Goal: Find specific page/section: Find specific page/section

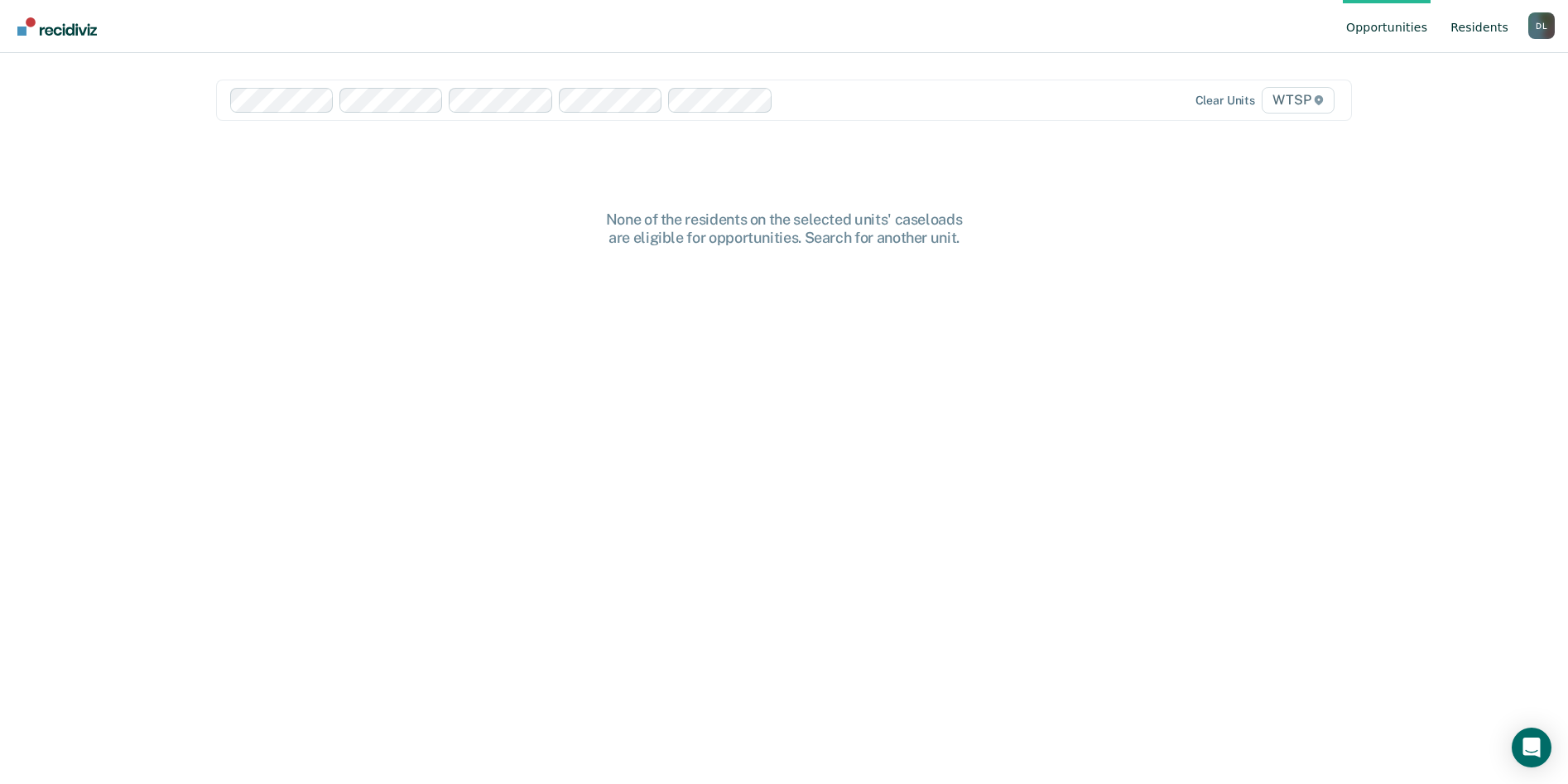
click at [1486, 25] on link "Resident s" at bounding box center [1479, 27] width 64 height 53
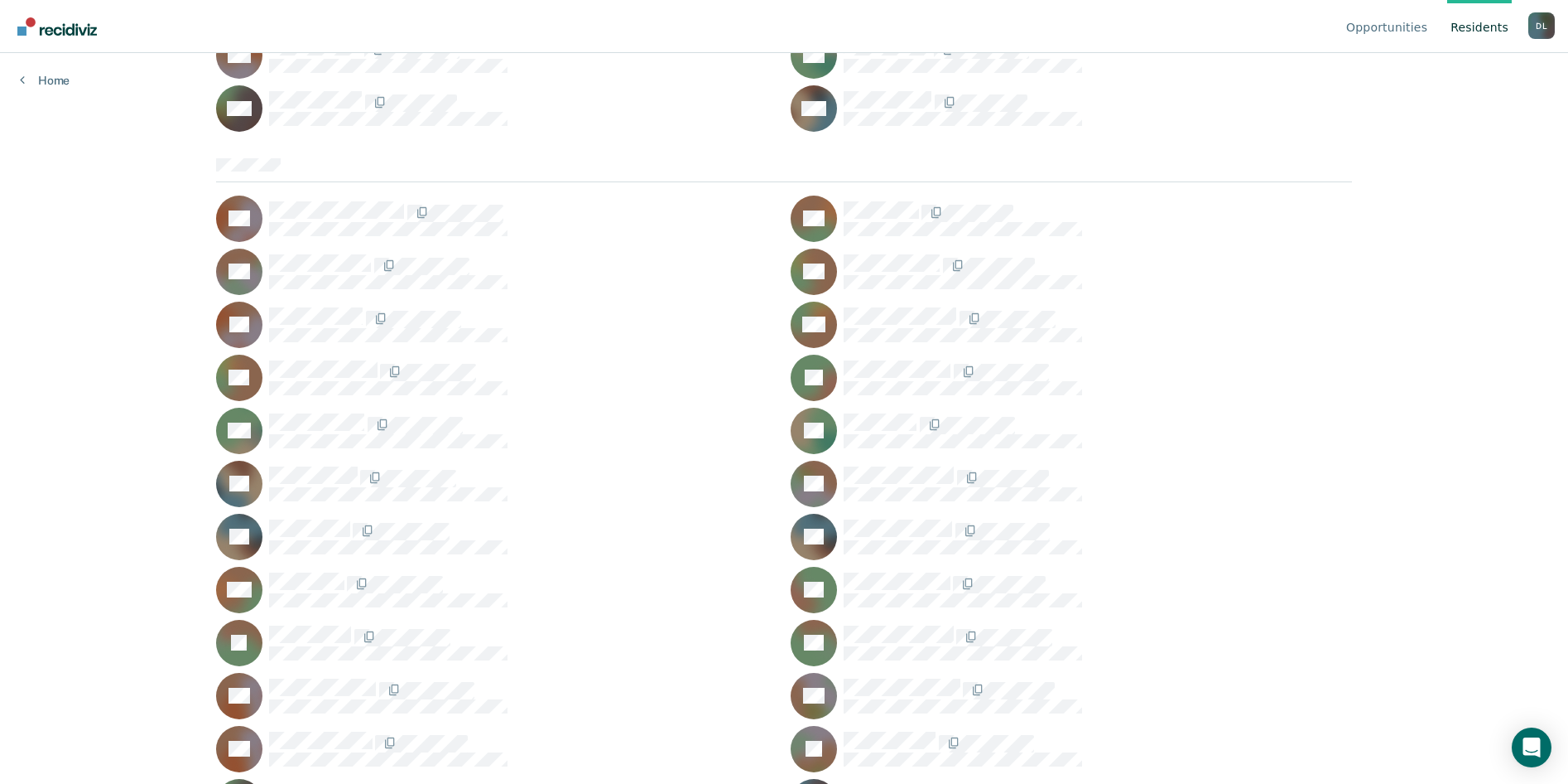
scroll to position [5351, 0]
